Goal: Navigation & Orientation: Find specific page/section

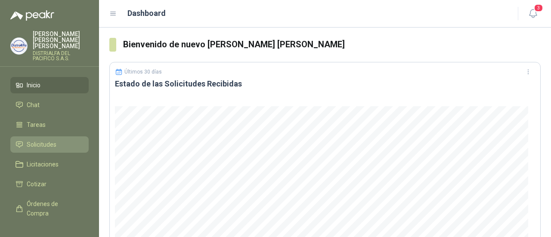
click at [56, 140] on li "Solicitudes" at bounding box center [49, 144] width 68 height 9
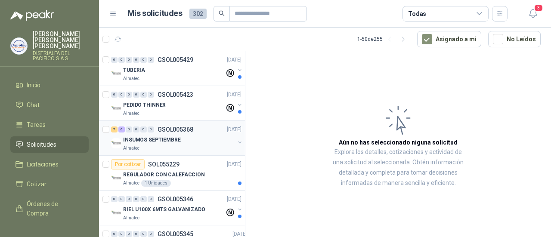
click at [159, 143] on p "INSUMOS SEPTIEMBRE" at bounding box center [152, 140] width 58 height 8
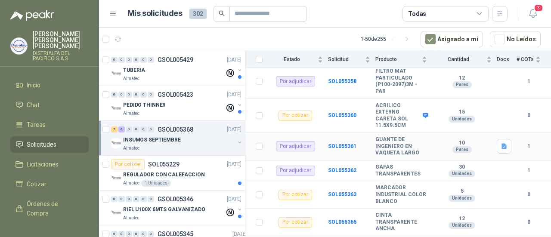
scroll to position [286, 0]
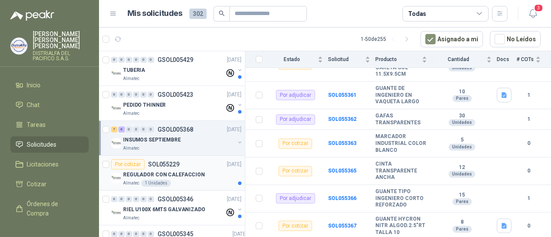
click at [157, 169] on div "REGULADOR CON CALEFACCION" at bounding box center [182, 174] width 118 height 10
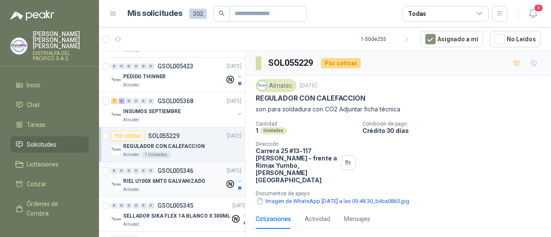
scroll to position [57, 0]
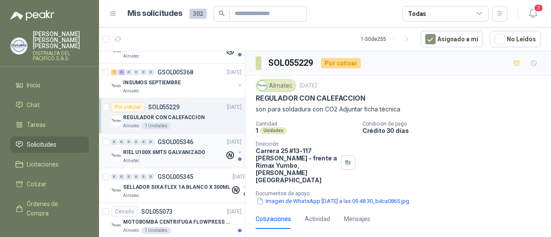
click at [166, 154] on p "RIEL U100X 6MTS GALVANIZADO" at bounding box center [164, 152] width 82 height 8
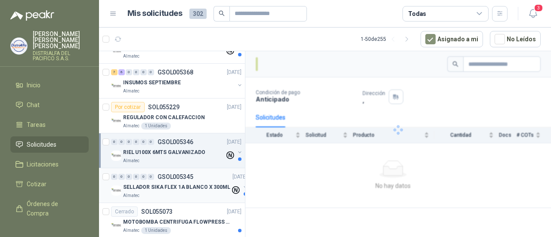
click at [180, 184] on p "SELLADOR SIKA FLEX 1A BLANCO X 300ML" at bounding box center [176, 187] width 107 height 8
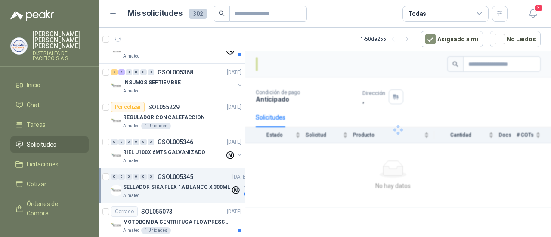
scroll to position [86, 0]
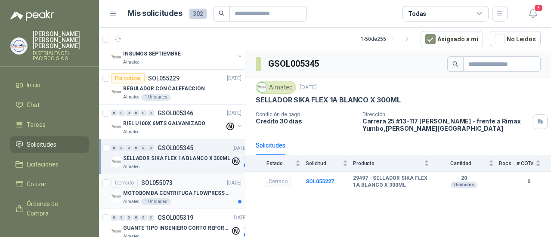
click at [180, 184] on div "Cerrado SOL055073 [DATE]" at bounding box center [176, 183] width 130 height 10
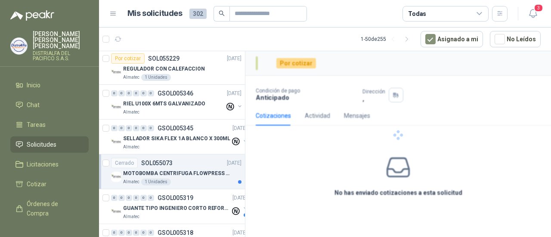
scroll to position [114, 0]
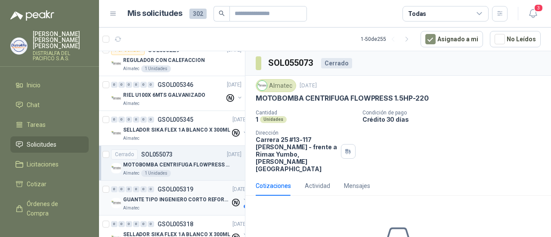
click at [179, 196] on p "GUANTE TIPO INGENIERO CORTO REFORZADO" at bounding box center [176, 200] width 107 height 8
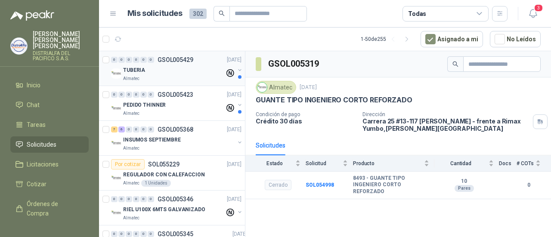
click at [177, 68] on div "TUBERIA" at bounding box center [174, 70] width 102 height 10
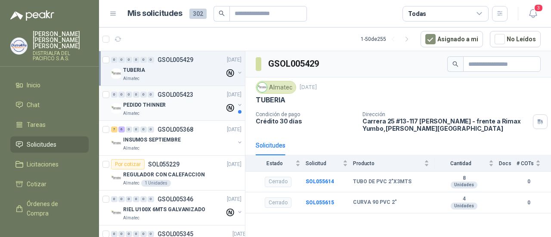
click at [181, 105] on div "PEDIDO THINNER" at bounding box center [174, 105] width 102 height 10
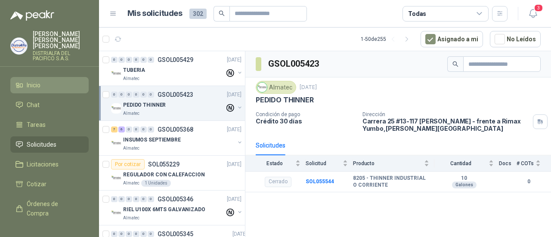
click at [52, 83] on li "Inicio" at bounding box center [49, 84] width 68 height 9
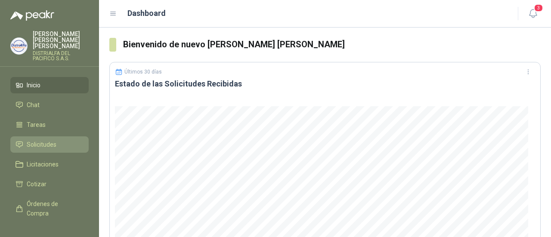
click at [54, 136] on link "Solicitudes" at bounding box center [49, 144] width 78 height 16
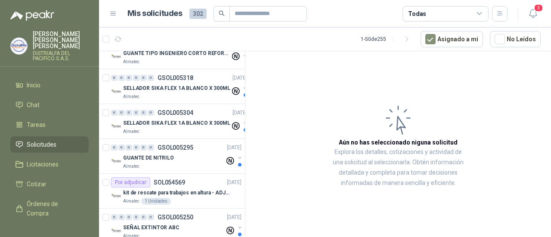
scroll to position [258, 0]
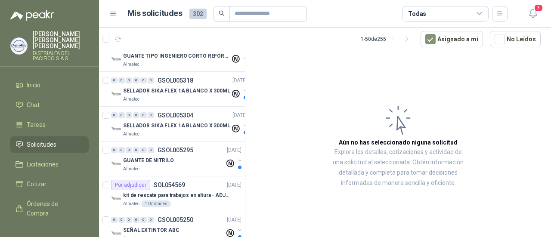
click at [195, 15] on span "302" at bounding box center [197, 14] width 17 height 10
click at [197, 17] on span "302" at bounding box center [197, 14] width 17 height 10
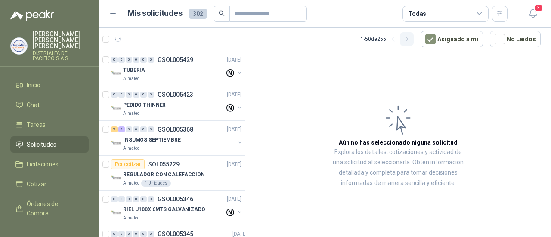
click at [410, 40] on icon "button" at bounding box center [406, 39] width 7 height 7
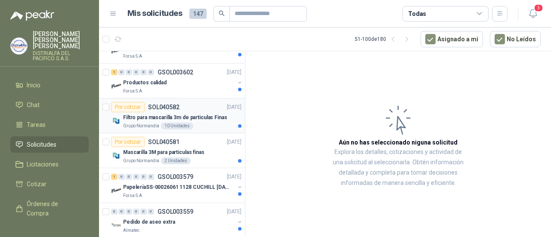
scroll to position [86, 0]
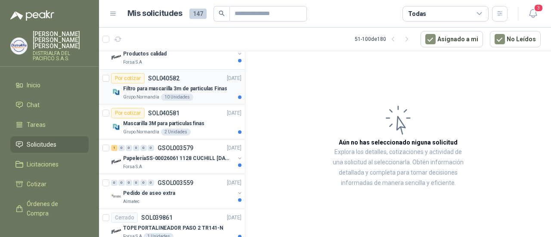
click at [191, 160] on p "PapeleríaSS-00026061 1128 CUCHILL [DATE]" at bounding box center [176, 158] width 107 height 8
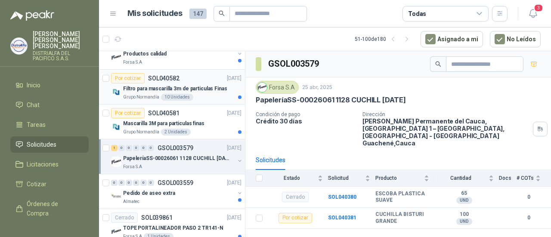
scroll to position [114, 0]
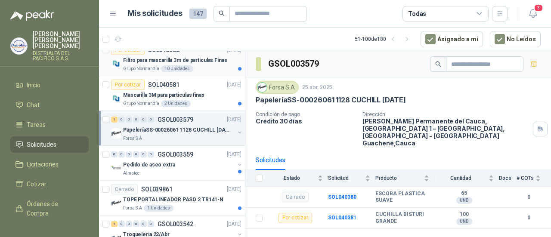
click at [191, 160] on div "Pedido de aseo extra" at bounding box center [178, 165] width 111 height 10
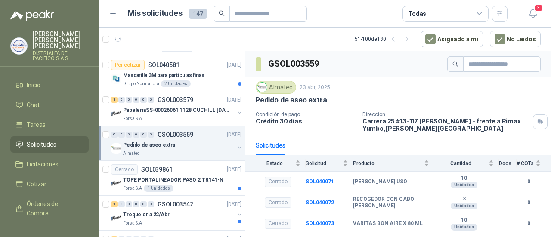
scroll to position [143, 0]
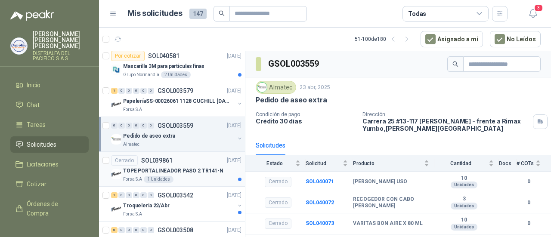
click at [168, 169] on p "TOPE PORTALINEADOR PASO 2 TR141-N" at bounding box center [173, 171] width 100 height 8
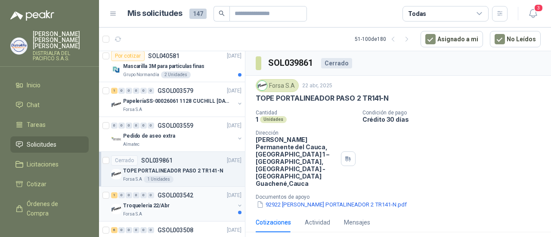
click at [182, 205] on div "Troqueleria 22/Abr" at bounding box center [178, 205] width 111 height 10
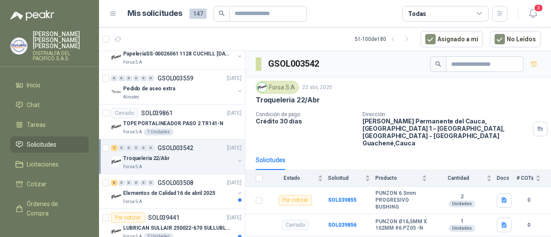
scroll to position [200, 0]
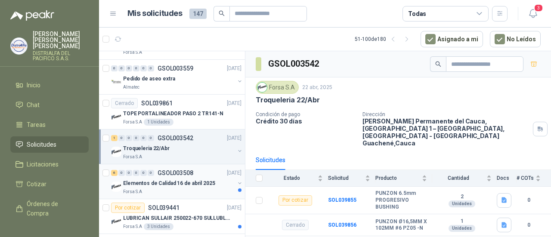
click at [186, 181] on p "Elementos de Calidad 16 de abril 2025" at bounding box center [169, 183] width 92 height 8
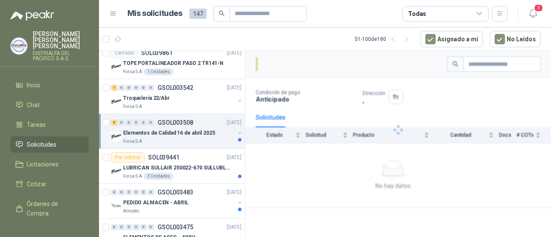
scroll to position [258, 0]
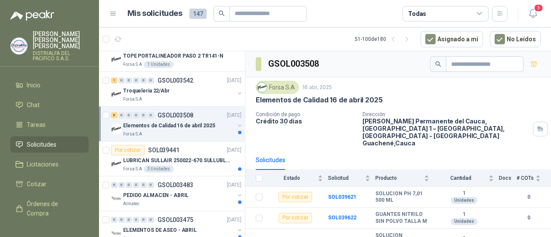
click at [186, 182] on p "GSOL003483" at bounding box center [175, 185] width 36 height 6
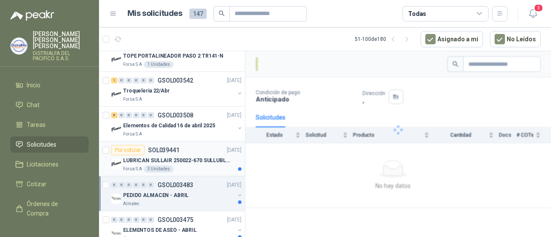
click at [192, 157] on p "LUBRICAN SULLAIR 250022-670 SULLUBLE 32" at bounding box center [176, 161] width 107 height 8
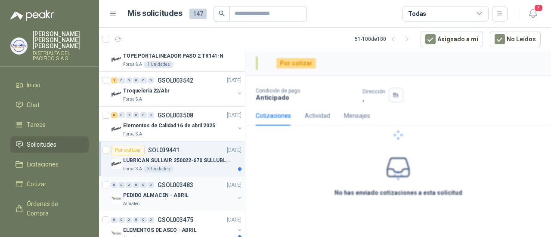
click at [187, 193] on div "PEDIDO ALMACEN - ABRIL" at bounding box center [178, 195] width 111 height 10
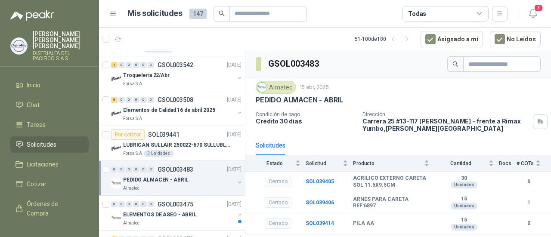
scroll to position [315, 0]
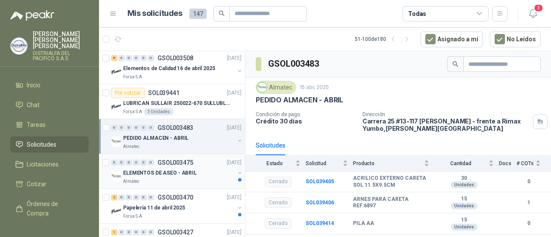
click at [189, 163] on p "GSOL003475" at bounding box center [175, 163] width 36 height 6
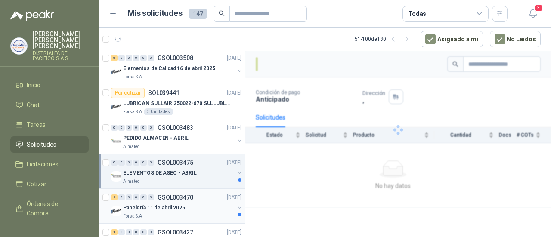
click at [176, 204] on p "Papelería 11 de abril 2025" at bounding box center [154, 208] width 62 height 8
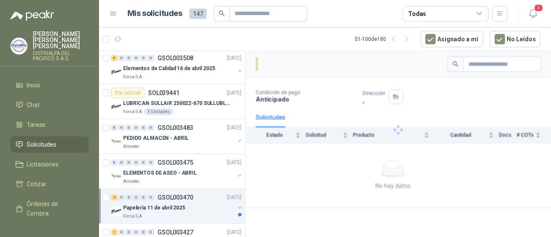
scroll to position [372, 0]
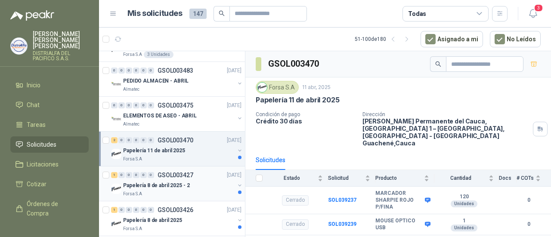
click at [185, 170] on div "1 0 0 0 0 0 GSOL003427 [DATE]" at bounding box center [177, 175] width 132 height 10
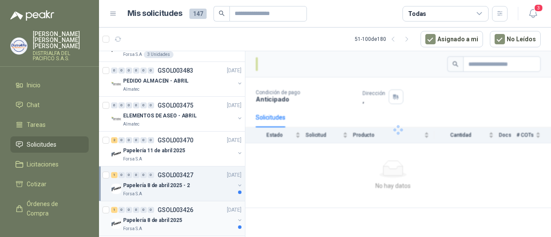
scroll to position [430, 0]
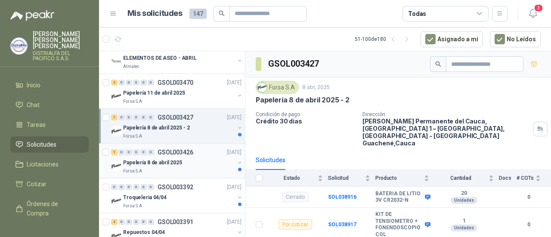
click at [173, 161] on p "Papelería 8 de abril 2025" at bounding box center [152, 163] width 59 height 8
click at [174, 194] on div "Troqueleria 04/04" at bounding box center [178, 197] width 111 height 10
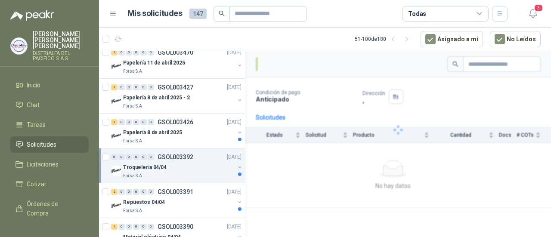
scroll to position [487, 0]
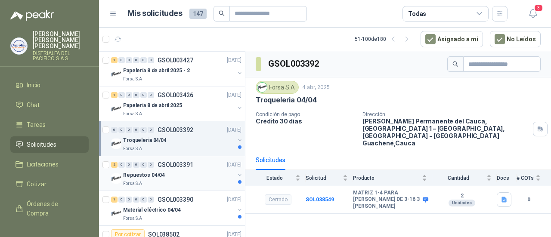
click at [181, 175] on div "Repuestos 04/04" at bounding box center [178, 175] width 111 height 10
click at [165, 206] on p "Material eléctrico 04/04" at bounding box center [152, 210] width 58 height 8
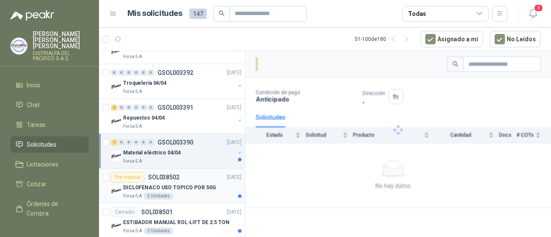
click at [170, 184] on p "DICLOFENACO USO TOPICO POR 50G" at bounding box center [169, 188] width 92 height 8
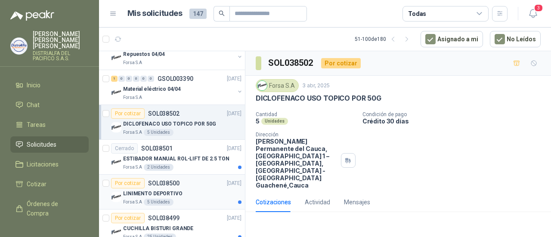
scroll to position [631, 0]
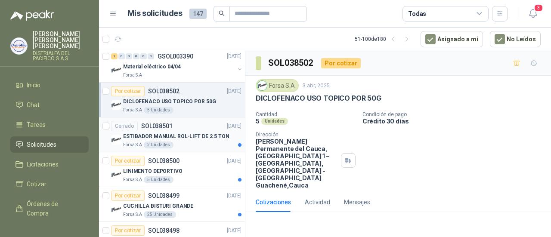
click at [177, 145] on article "Cerrado SOL038501 [DATE] ESTIBADOR MANUAL ROL-LIFT DE 2.5 TON Forsa S.A 2 Unida…" at bounding box center [172, 134] width 146 height 35
click at [173, 177] on div "Forsa S.A 5 Unidades" at bounding box center [182, 179] width 118 height 7
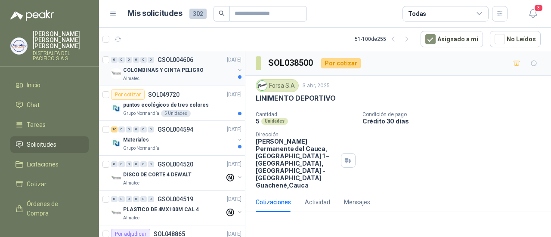
click at [182, 69] on p "COLOMBINAS Y CINTA PELIGRO" at bounding box center [163, 70] width 80 height 8
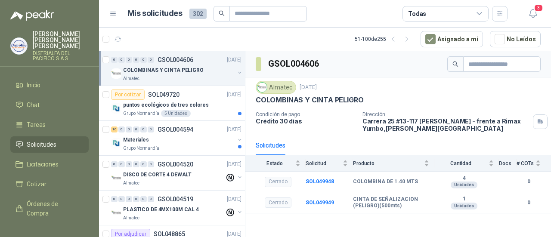
click at [48, 141] on span "Solicitudes" at bounding box center [42, 144] width 30 height 9
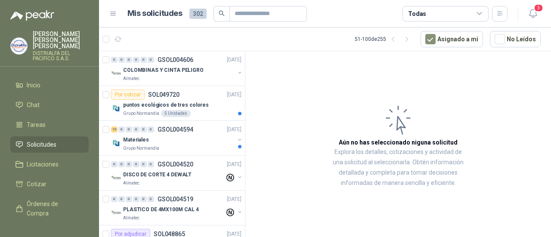
click at [194, 14] on span "302" at bounding box center [197, 14] width 17 height 10
click at [185, 116] on div "5 Unidades" at bounding box center [176, 113] width 30 height 7
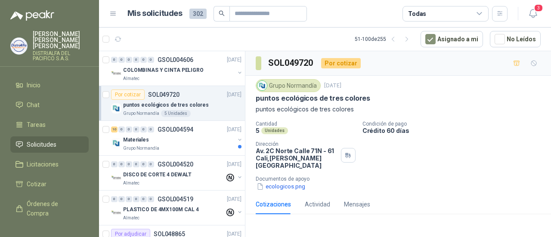
scroll to position [83, 0]
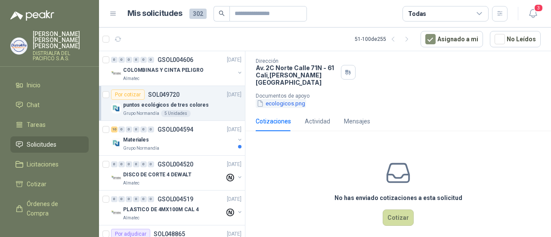
click at [274, 99] on button "ecologicos.png" at bounding box center [280, 103] width 50 height 9
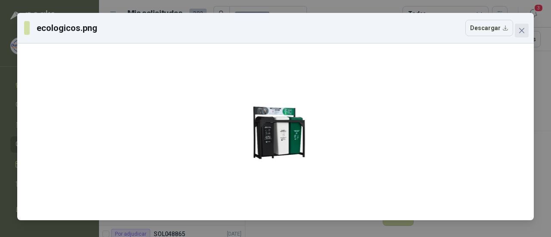
click at [520, 33] on icon "close" at bounding box center [521, 30] width 7 height 7
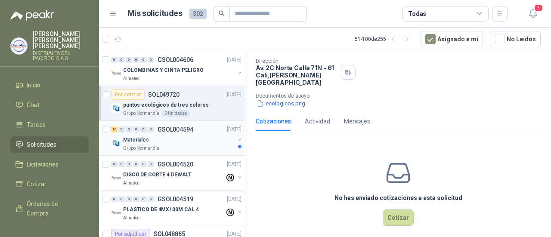
click at [181, 136] on div "Materiales" at bounding box center [178, 140] width 111 height 10
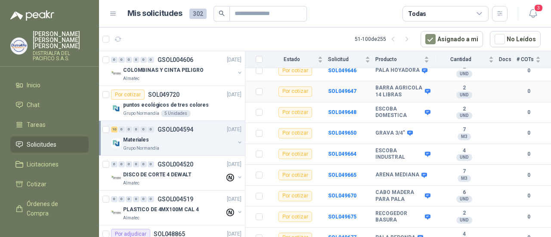
scroll to position [114, 0]
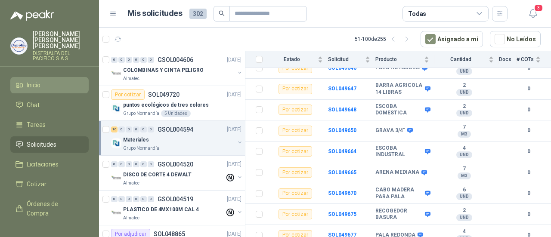
click at [51, 80] on li "Inicio" at bounding box center [49, 84] width 68 height 9
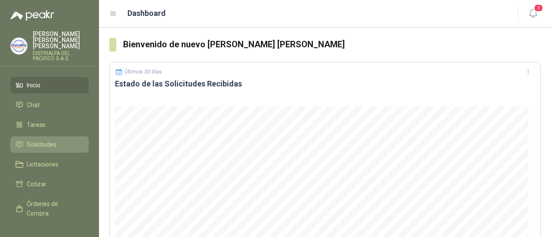
click at [49, 136] on link "Solicitudes" at bounding box center [49, 144] width 78 height 16
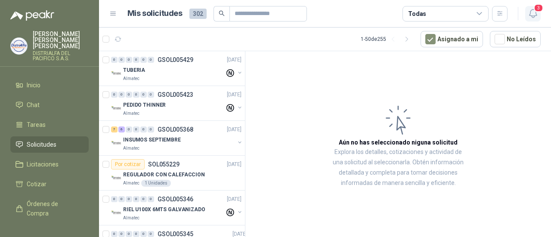
click at [536, 16] on icon "button" at bounding box center [532, 13] width 11 height 11
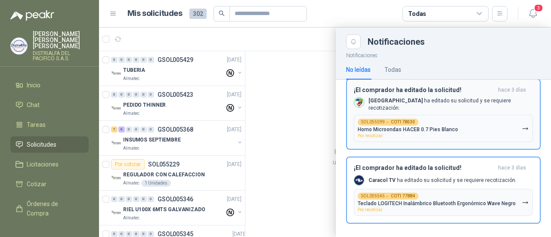
scroll to position [54, 0]
click at [378, 177] on b "Caracol TV" at bounding box center [381, 180] width 27 height 6
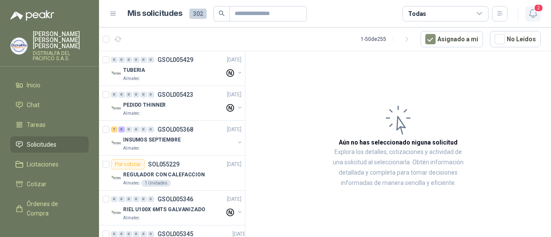
click at [533, 14] on icon "button" at bounding box center [532, 13] width 11 height 11
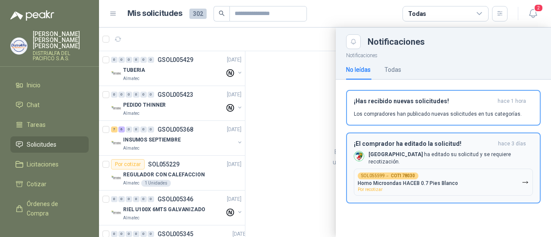
click at [393, 174] on b "COT178030" at bounding box center [403, 176] width 24 height 4
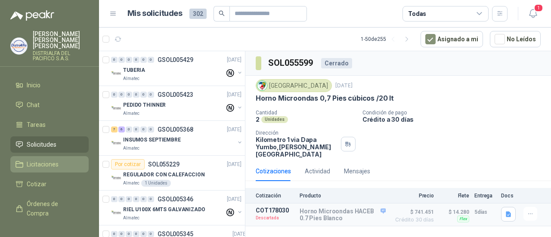
click at [55, 165] on link "Licitaciones" at bounding box center [49, 164] width 78 height 16
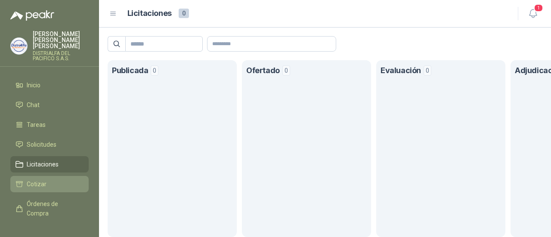
click at [61, 179] on li "Cotizar" at bounding box center [49, 183] width 68 height 9
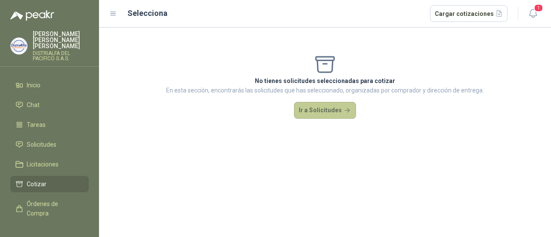
click at [311, 114] on button "Ir a Solicitudes" at bounding box center [325, 110] width 62 height 17
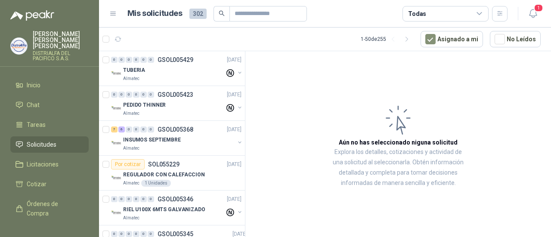
click at [59, 41] on p "[PERSON_NAME] [PERSON_NAME]" at bounding box center [61, 40] width 56 height 18
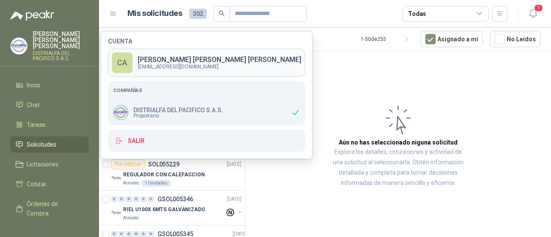
click at [180, 62] on p "[PERSON_NAME] [PERSON_NAME]" at bounding box center [219, 59] width 163 height 7
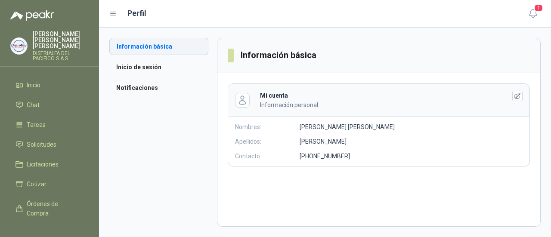
click at [130, 46] on li "Información básica" at bounding box center [158, 46] width 99 height 17
click at [112, 12] on icon at bounding box center [113, 14] width 8 height 8
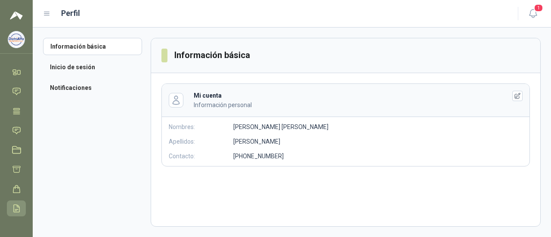
click at [13, 213] on link "Remisiones" at bounding box center [16, 208] width 19 height 16
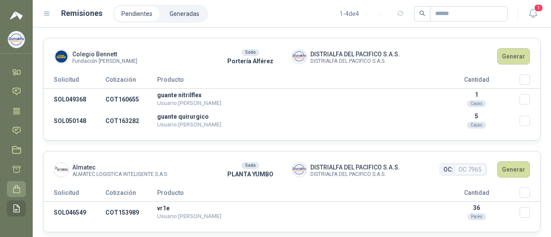
click at [15, 191] on icon at bounding box center [16, 189] width 9 height 9
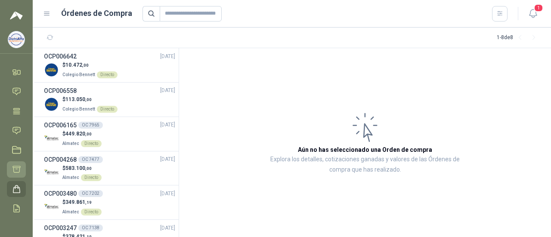
click at [17, 170] on icon at bounding box center [16, 169] width 9 height 9
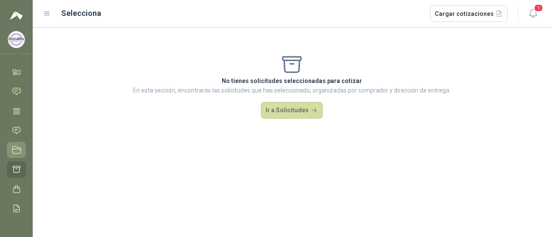
click at [16, 155] on link "Licitaciones" at bounding box center [16, 150] width 19 height 16
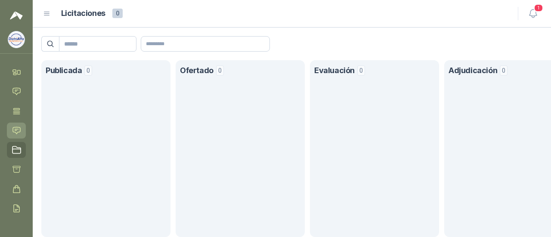
click at [18, 129] on icon at bounding box center [16, 130] width 9 height 9
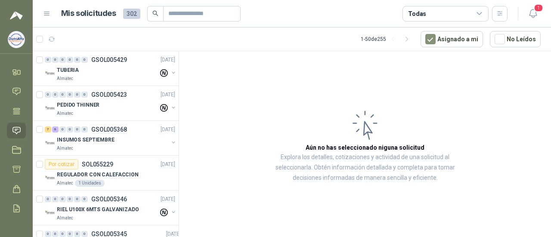
click at [12, 36] on img at bounding box center [16, 39] width 16 height 16
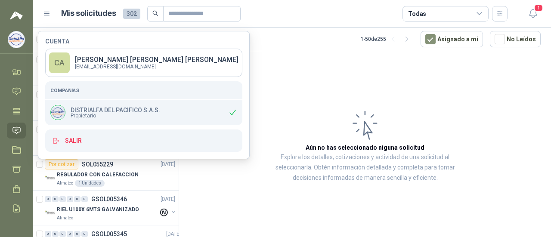
click at [47, 18] on div "Mis solicitudes 302 Todas" at bounding box center [275, 13] width 464 height 15
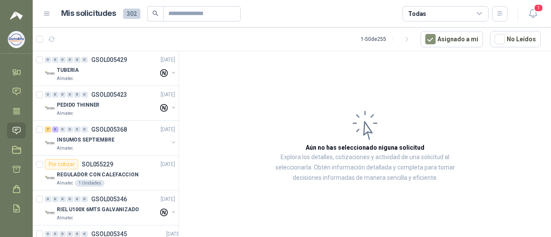
click at [48, 17] on icon at bounding box center [47, 14] width 8 height 8
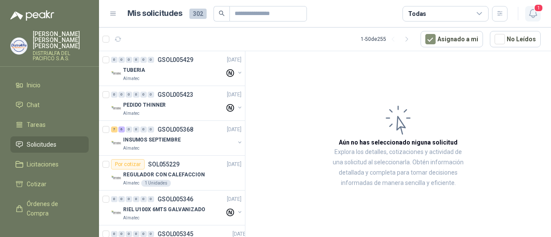
click at [533, 14] on icon "button" at bounding box center [532, 13] width 11 height 11
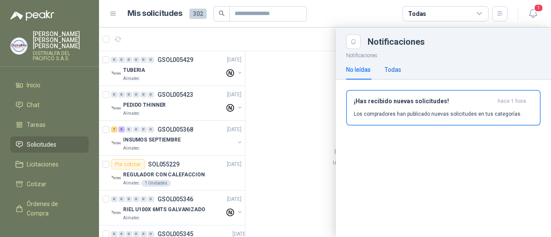
click at [393, 72] on div "Todas" at bounding box center [392, 69] width 17 height 9
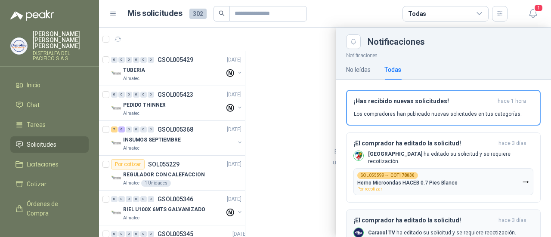
scroll to position [52, 0]
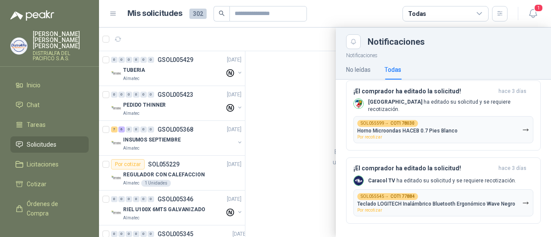
click at [55, 36] on p "[PERSON_NAME] [PERSON_NAME]" at bounding box center [61, 40] width 56 height 18
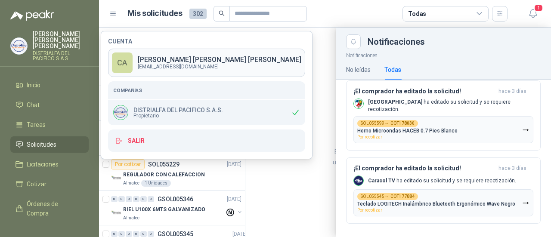
click at [163, 65] on p "[EMAIL_ADDRESS][DOMAIN_NAME]" at bounding box center [219, 66] width 163 height 5
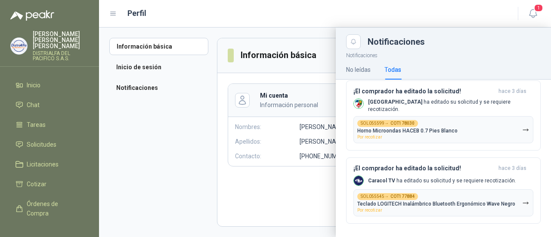
click at [146, 87] on div at bounding box center [325, 132] width 452 height 209
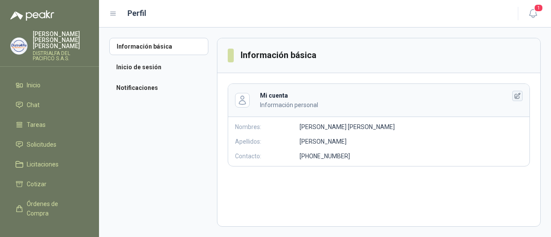
click at [514, 97] on icon "button" at bounding box center [517, 95] width 7 height 7
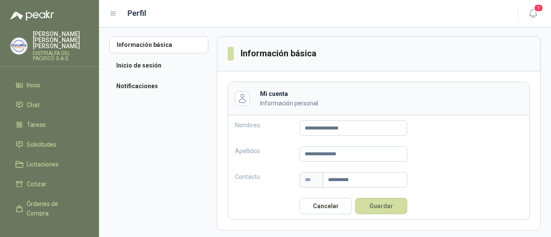
scroll to position [4, 0]
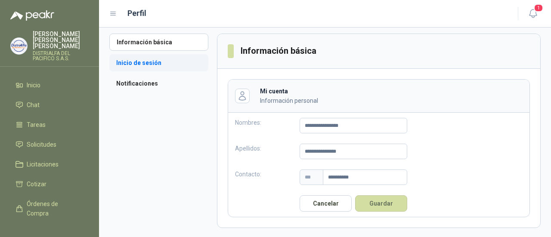
click at [141, 63] on li "Inicio de sesión" at bounding box center [158, 62] width 99 height 17
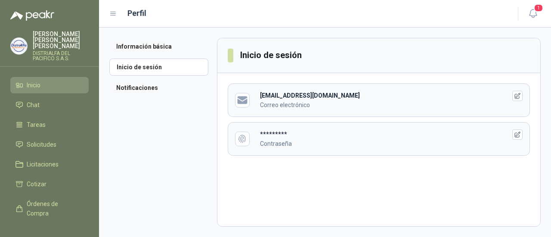
click at [39, 80] on span "Inicio" at bounding box center [34, 84] width 14 height 9
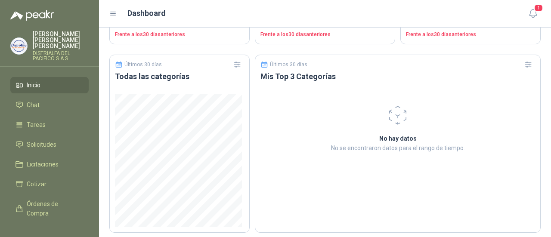
scroll to position [401, 0]
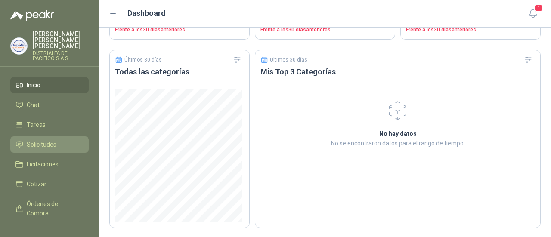
click at [43, 136] on link "Solicitudes" at bounding box center [49, 144] width 78 height 16
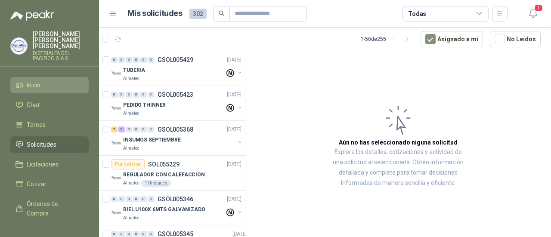
click at [30, 80] on span "Inicio" at bounding box center [34, 84] width 14 height 9
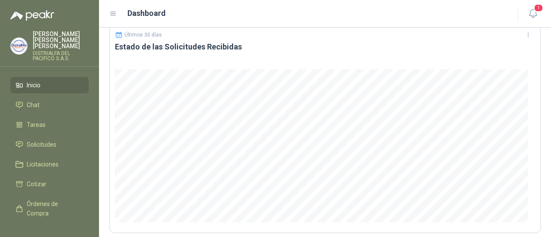
scroll to position [28, 0]
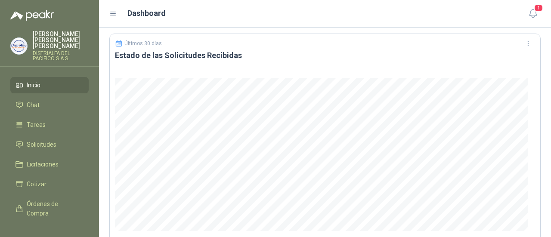
click at [62, 89] on ul "Inicio Chat Tareas Solicitudes Licitaciones Cotizar Órdenes de Compra Remisione…" at bounding box center [49, 146] width 99 height 139
click at [62, 100] on li "Chat" at bounding box center [49, 104] width 68 height 9
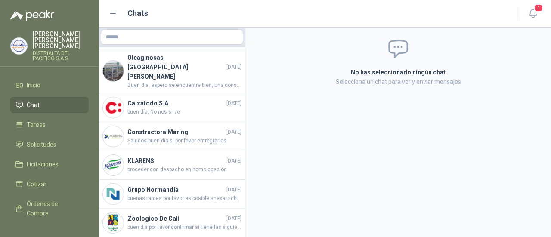
scroll to position [190, 0]
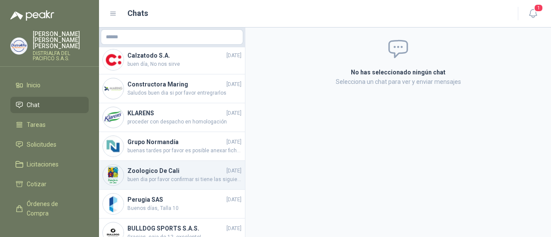
click at [181, 166] on h4 "Zoologico De Cali" at bounding box center [175, 170] width 97 height 9
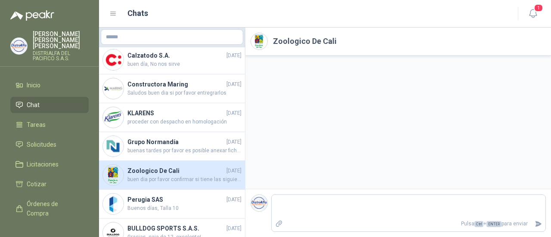
click at [181, 166] on h4 "Zoologico De Cali" at bounding box center [175, 170] width 97 height 9
click at [40, 140] on span "Solicitudes" at bounding box center [42, 144] width 30 height 9
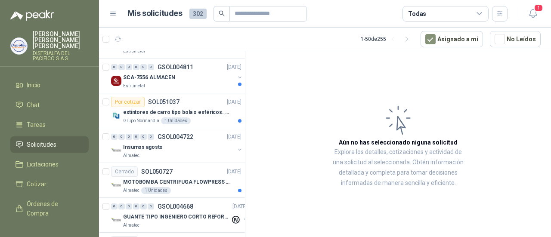
scroll to position [1393, 0]
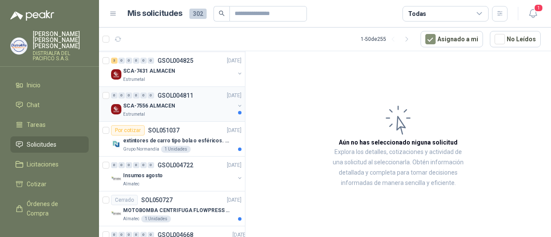
click at [174, 93] on div "0 0 0 0 0 0 GSOL004811 [DATE]" at bounding box center [177, 95] width 132 height 10
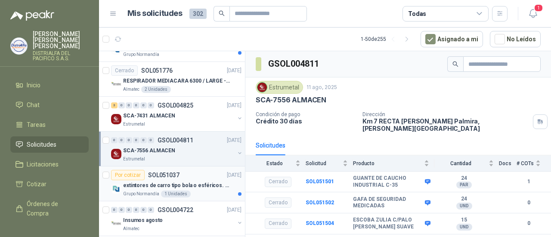
scroll to position [1335, 0]
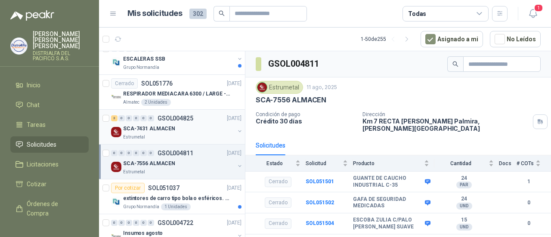
click at [201, 134] on div "Estrumetal" at bounding box center [178, 137] width 111 height 7
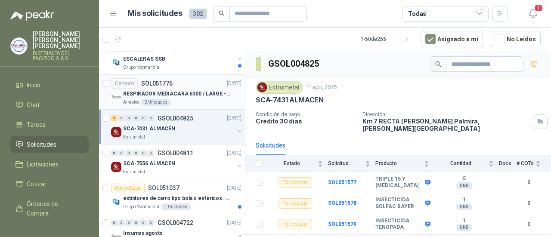
click at [145, 90] on p "RESPIRADOR MEDIACARA 6300 / LARGE - TALLA GRANDE" at bounding box center [176, 94] width 107 height 8
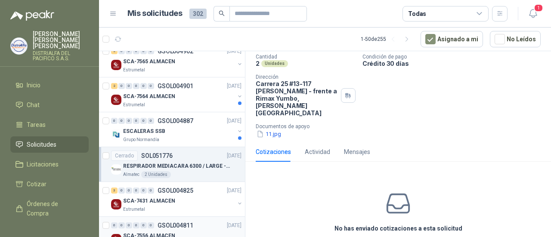
scroll to position [1249, 0]
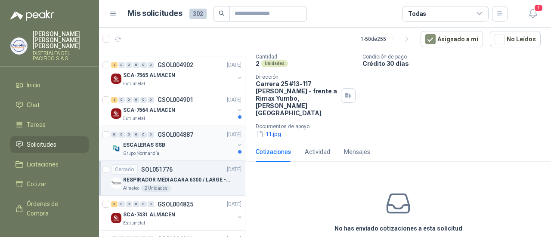
click at [156, 150] on p "Grupo Normandía" at bounding box center [141, 153] width 36 height 7
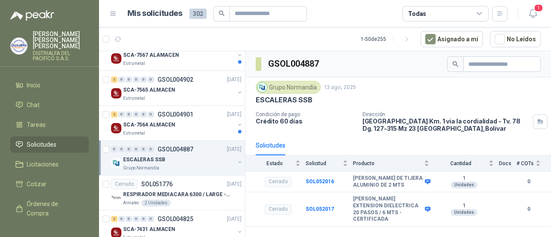
scroll to position [1221, 0]
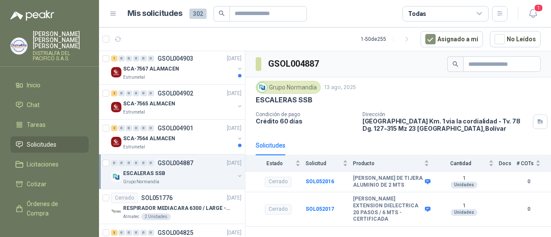
click at [156, 144] on div "Estrumetal" at bounding box center [178, 147] width 111 height 7
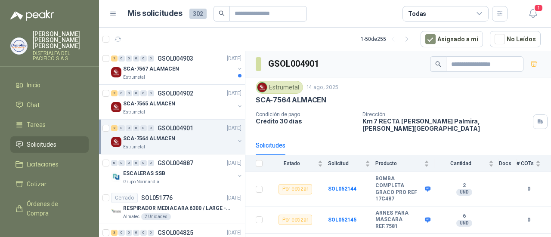
scroll to position [1192, 0]
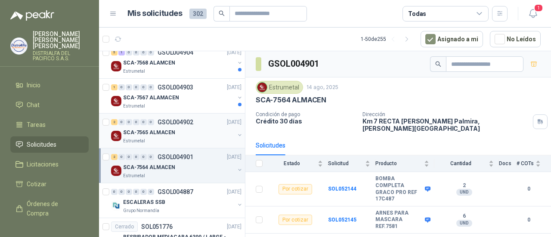
click at [164, 138] on div "Estrumetal" at bounding box center [178, 141] width 111 height 7
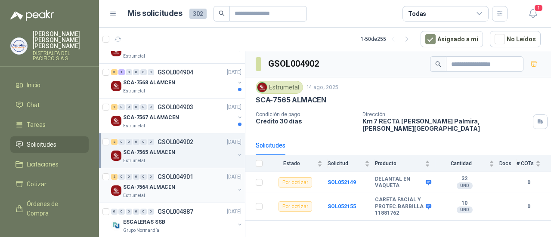
scroll to position [1163, 0]
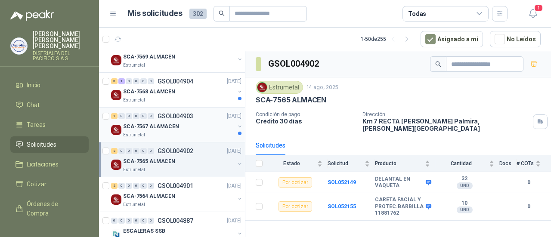
click at [179, 132] on div "Estrumetal" at bounding box center [178, 135] width 111 height 7
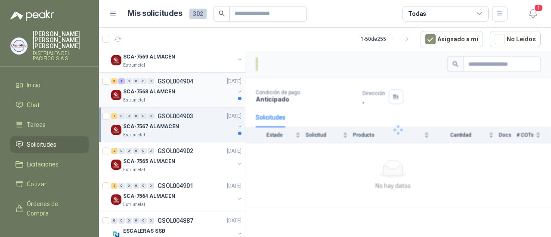
click at [190, 86] on div "SCA-7568 ALAMCEN" at bounding box center [178, 91] width 111 height 10
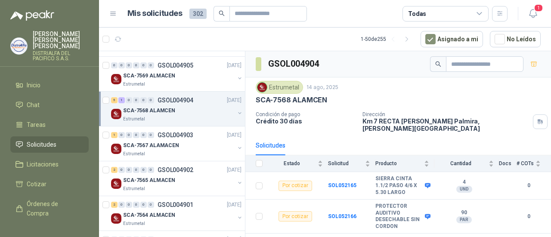
scroll to position [1135, 0]
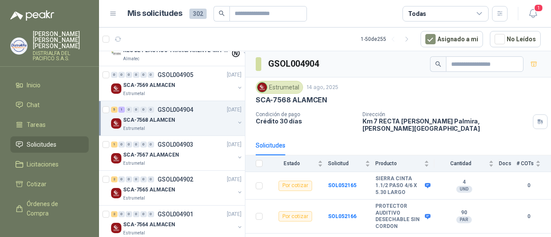
click at [186, 90] on div "Estrumetal" at bounding box center [178, 93] width 111 height 7
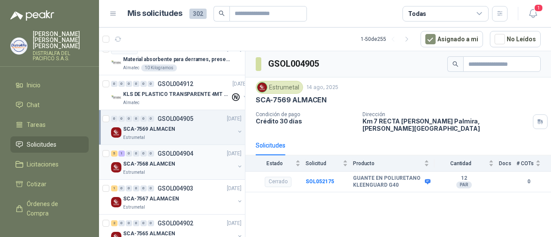
scroll to position [1077, 0]
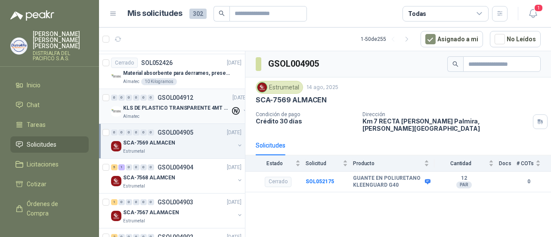
click at [182, 113] on div "Almatec" at bounding box center [176, 116] width 107 height 7
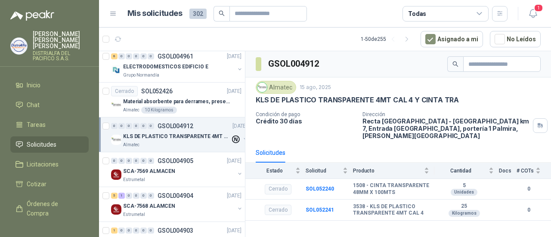
scroll to position [963, 0]
